Goal: Task Accomplishment & Management: Use online tool/utility

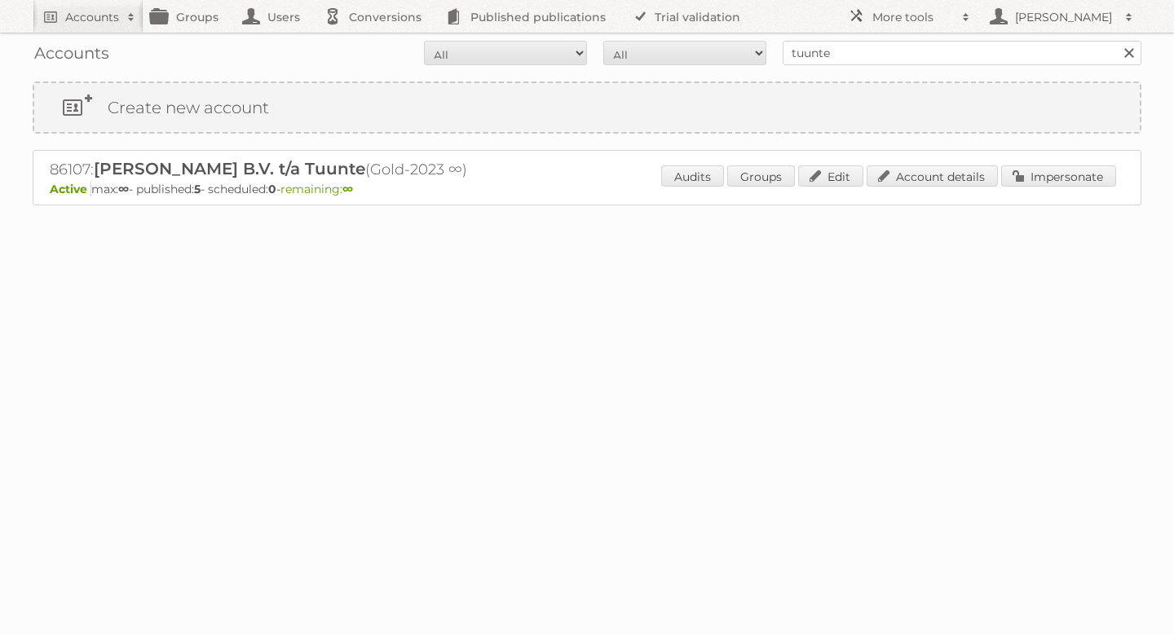
click at [1056, 187] on div "Audits Groups Edit Account details Impersonate" at bounding box center [888, 177] width 455 height 24
click at [1039, 178] on link "Impersonate" at bounding box center [1058, 175] width 115 height 21
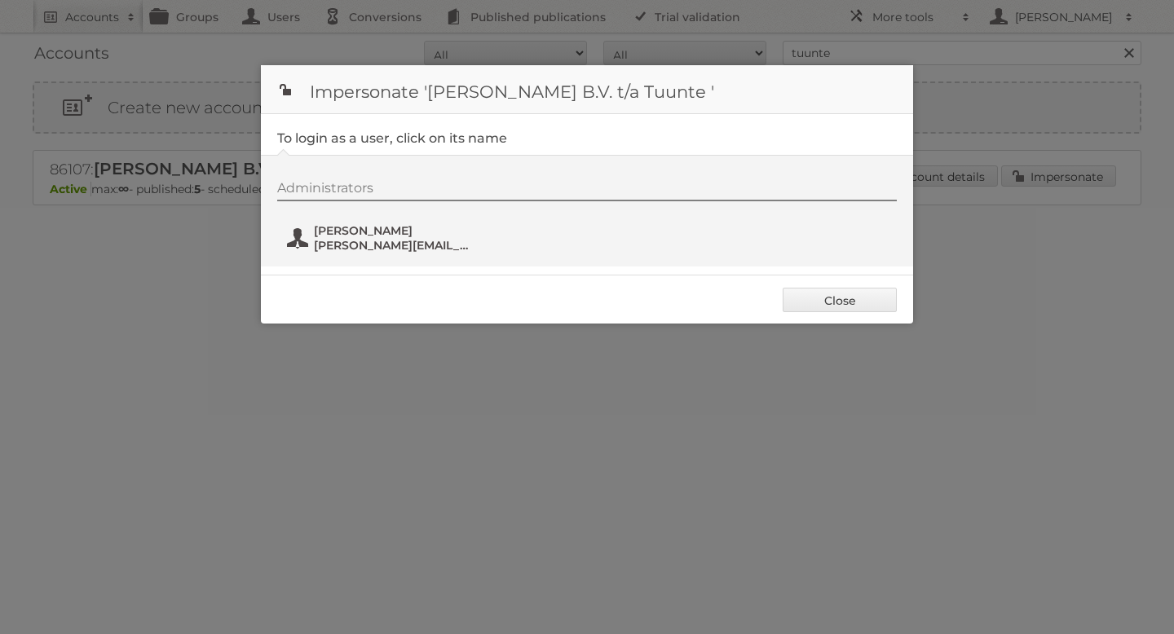
click at [350, 240] on span "[PERSON_NAME][EMAIL_ADDRESS][DOMAIN_NAME]" at bounding box center [393, 245] width 158 height 15
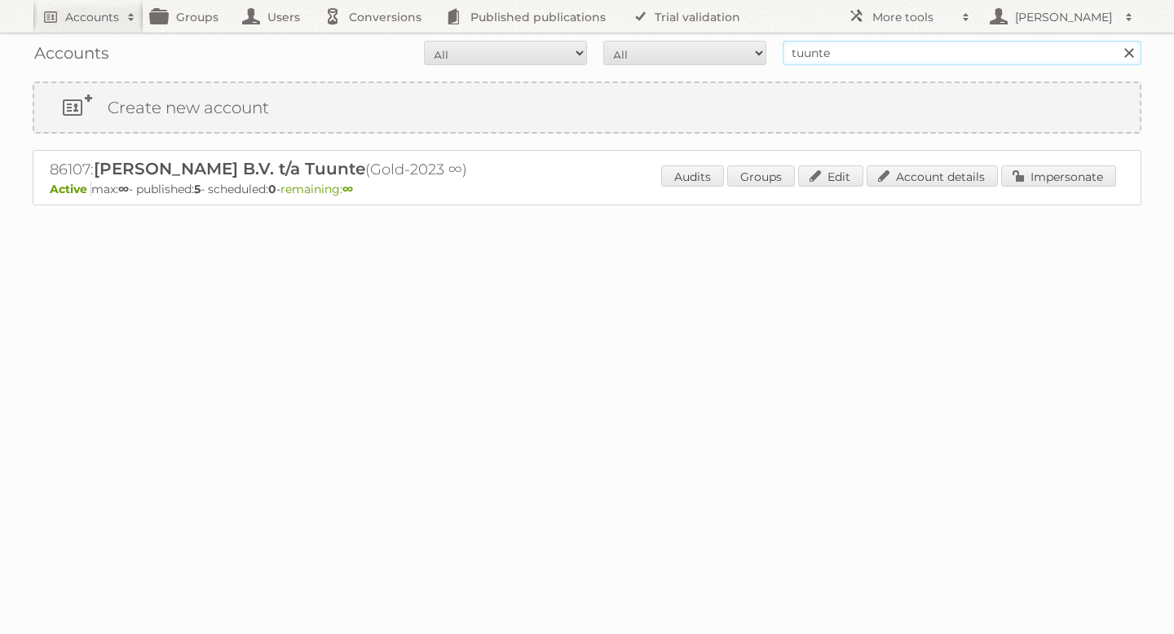
click at [817, 55] on input "tuunte" at bounding box center [961, 53] width 359 height 24
type input "trendhopper"
click at [1116, 41] on input "Search" at bounding box center [1128, 53] width 24 height 24
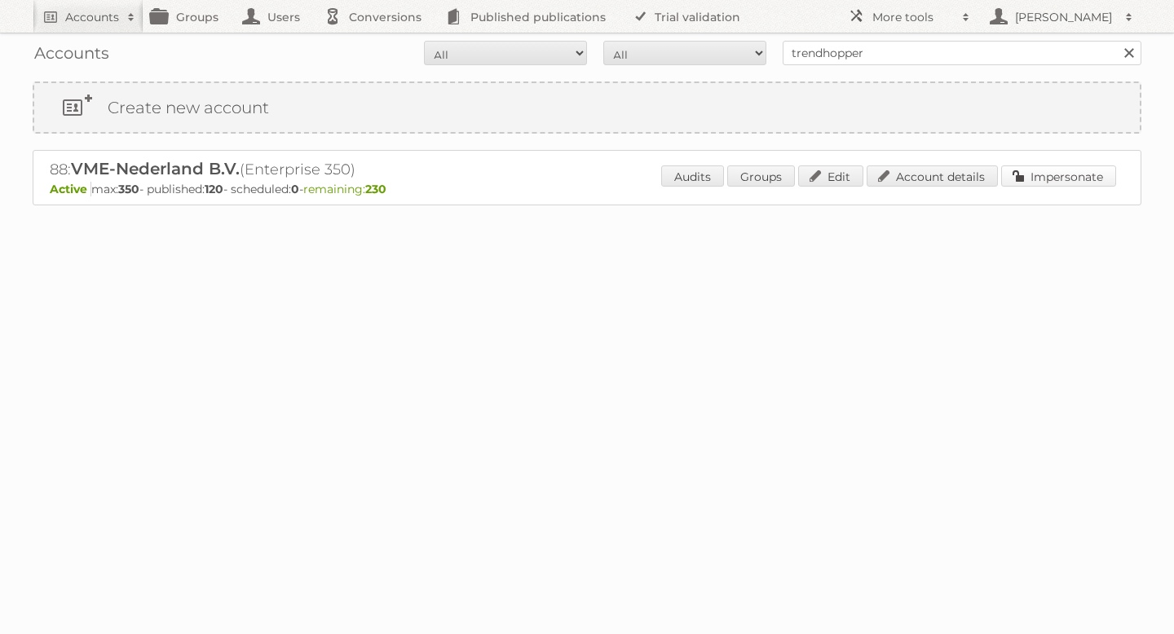
click at [1045, 180] on link "Impersonate" at bounding box center [1058, 175] width 115 height 21
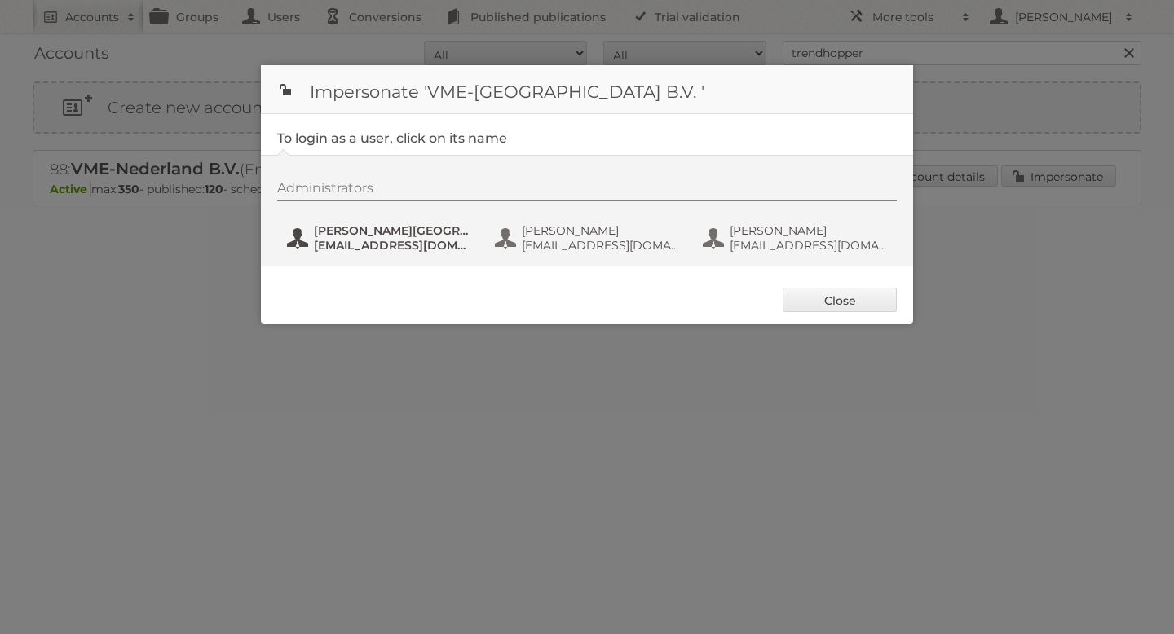
click at [359, 245] on span "communicatie@vmeretail.nl" at bounding box center [393, 245] width 158 height 15
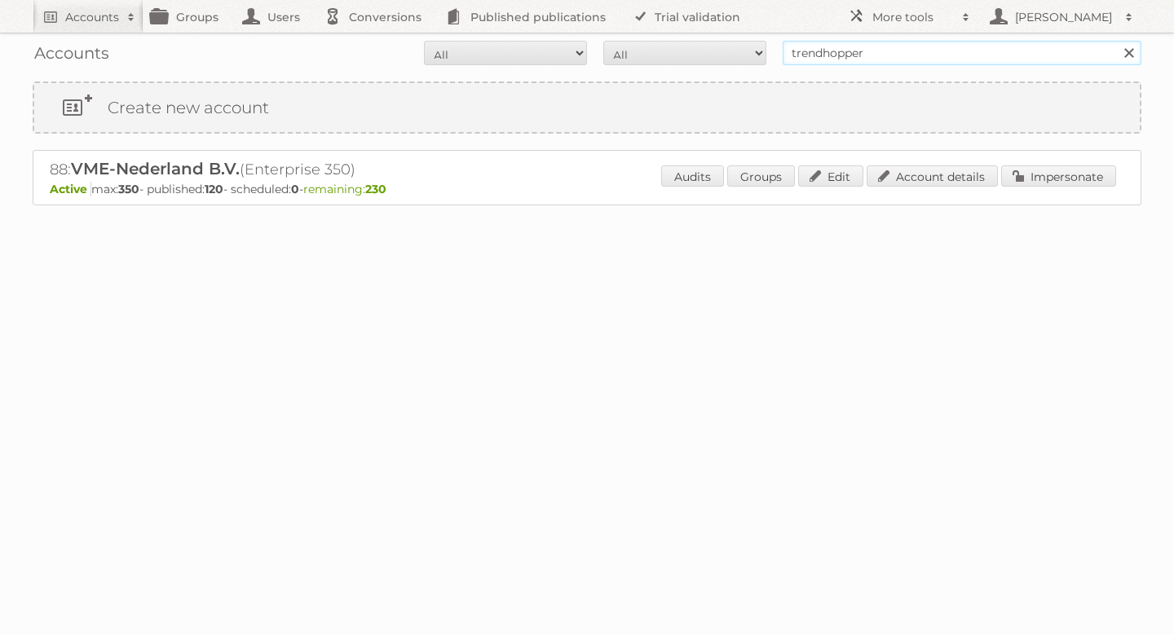
click at [821, 60] on input "trendhopper" at bounding box center [961, 53] width 359 height 24
type input "babypark"
click at [1116, 41] on input "Search" at bounding box center [1128, 53] width 24 height 24
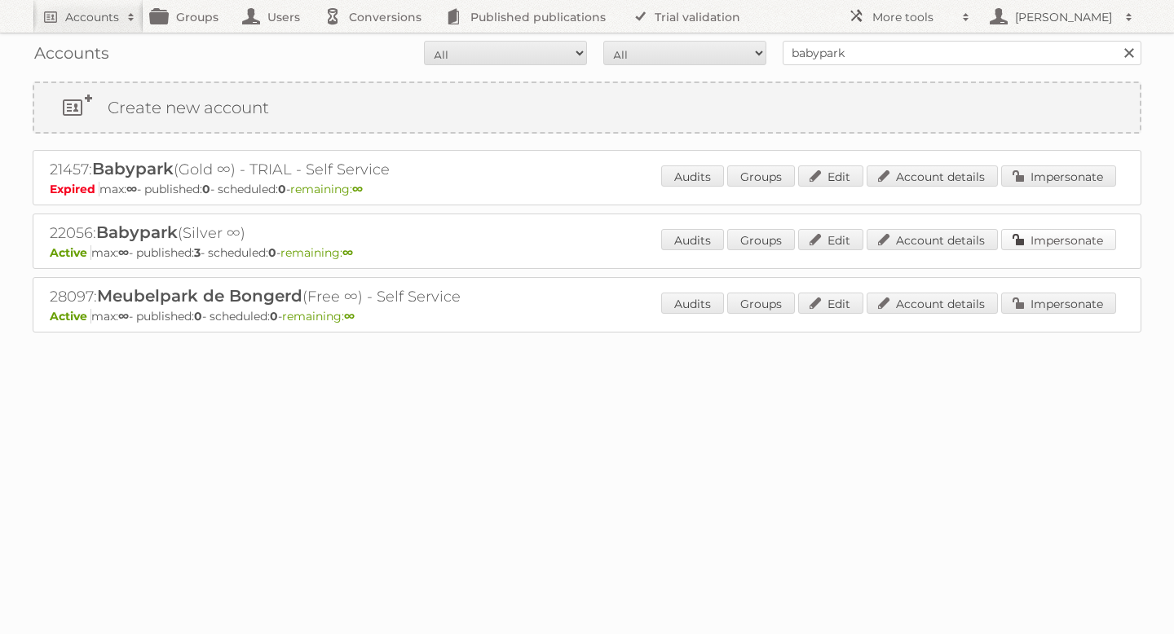
click at [1036, 241] on link "Impersonate" at bounding box center [1058, 239] width 115 height 21
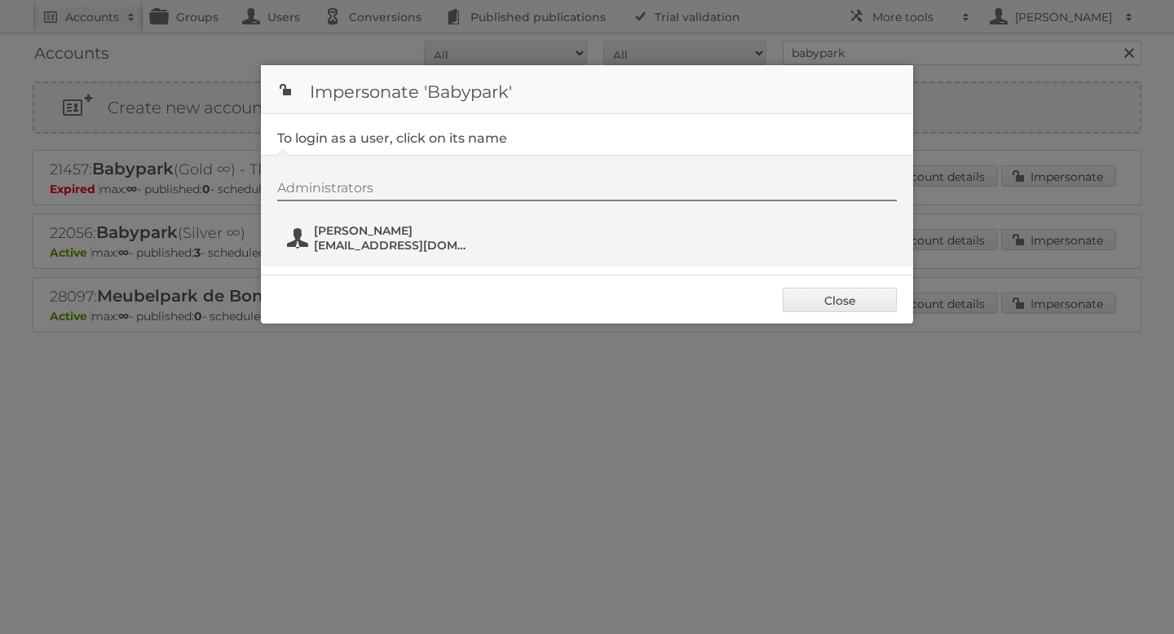
click at [379, 245] on span "arie@babypark.nl" at bounding box center [393, 245] width 158 height 15
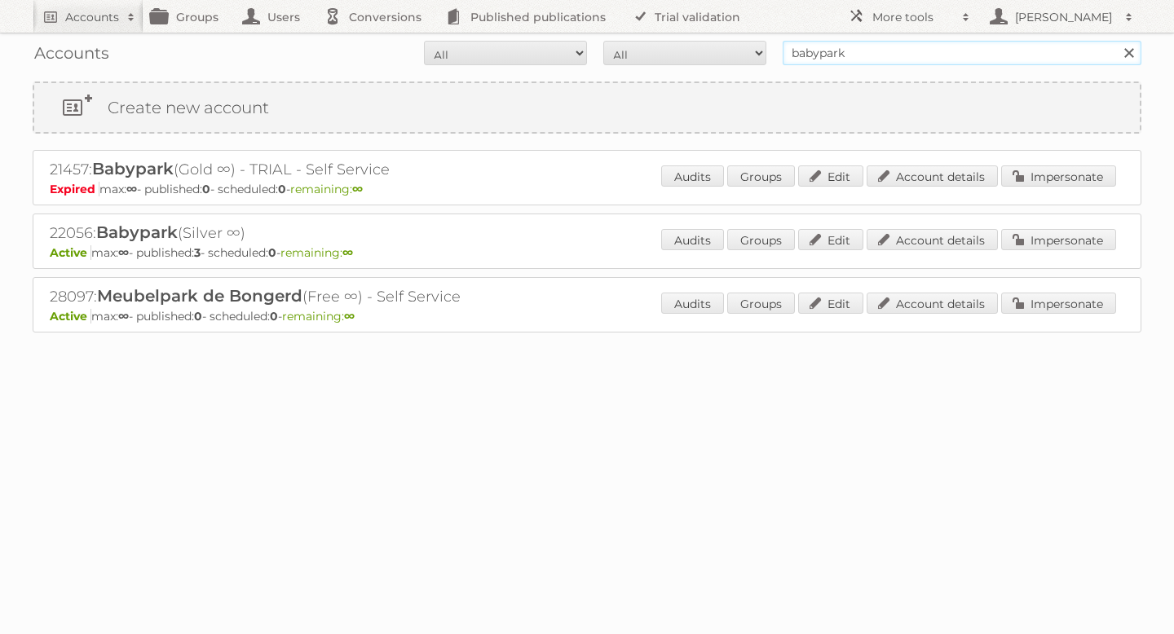
click at [834, 53] on input "babypark" at bounding box center [961, 53] width 359 height 24
type input "[PERSON_NAME]"
click at [1116, 41] on input "Search" at bounding box center [1128, 53] width 24 height 24
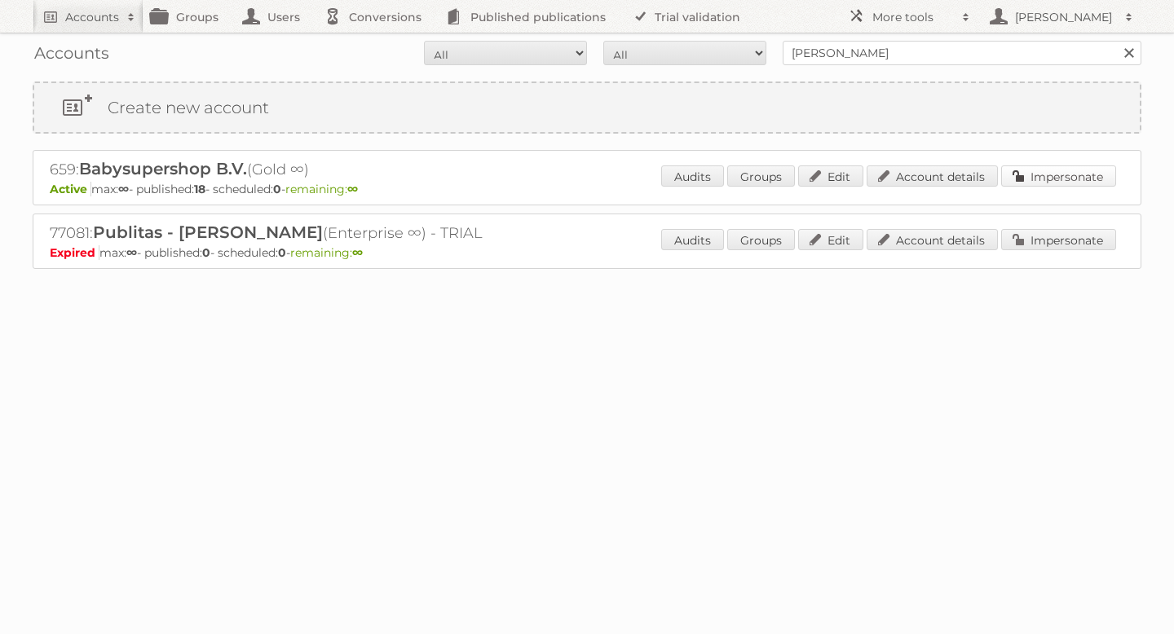
click at [1056, 174] on link "Impersonate" at bounding box center [1058, 175] width 115 height 21
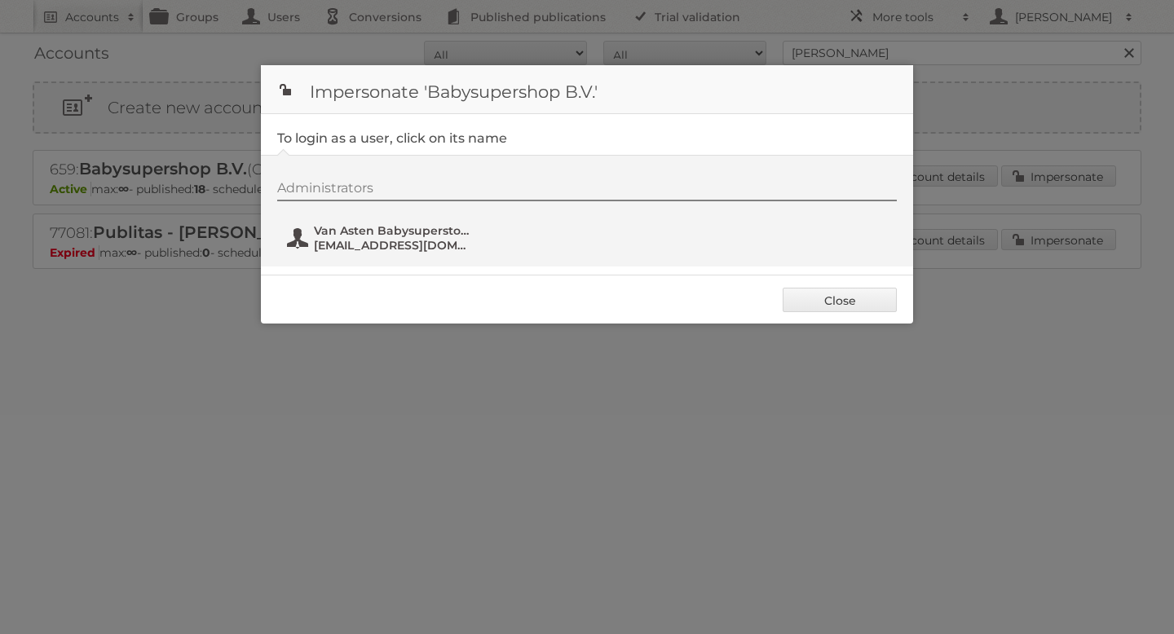
click at [357, 247] on span "[EMAIL_ADDRESS][DOMAIN_NAME]" at bounding box center [393, 245] width 158 height 15
